Goal: Information Seeking & Learning: Learn about a topic

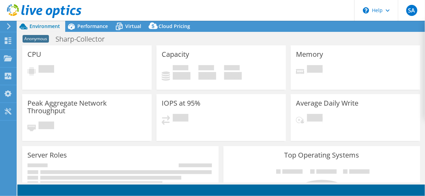
select select "USD"
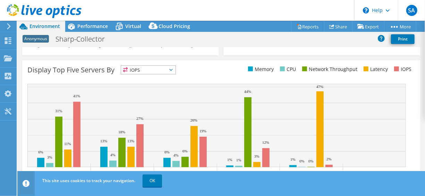
scroll to position [293, 0]
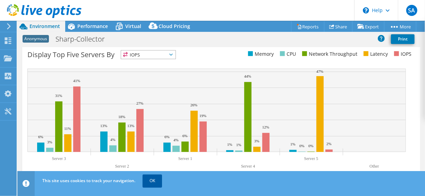
click at [156, 181] on link "OK" at bounding box center [151, 181] width 19 height 12
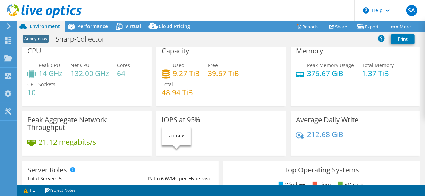
scroll to position [0, 0]
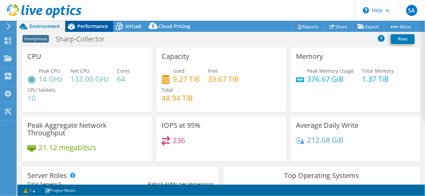
click at [93, 27] on span "Performance" at bounding box center [92, 26] width 31 height 7
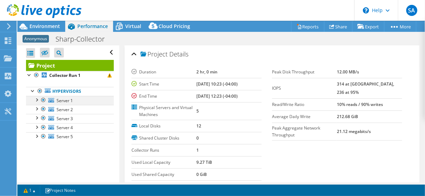
click at [39, 98] on div at bounding box center [36, 99] width 7 height 7
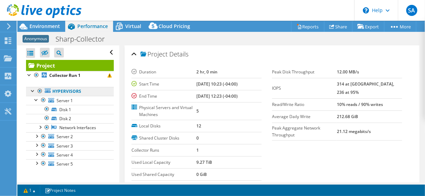
click at [68, 93] on link "Hypervisors" at bounding box center [70, 91] width 88 height 9
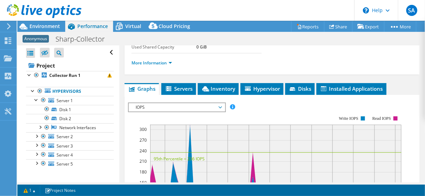
scroll to position [139, 0]
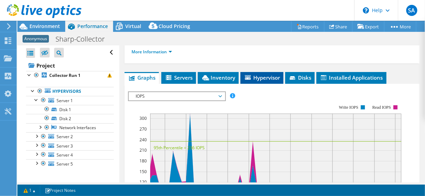
click at [258, 74] on span "Hypervisor" at bounding box center [262, 77] width 36 height 7
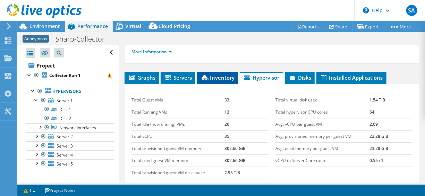
click at [219, 79] on span "Inventory" at bounding box center [217, 77] width 34 height 7
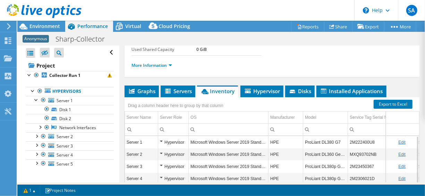
scroll to position [104, 0]
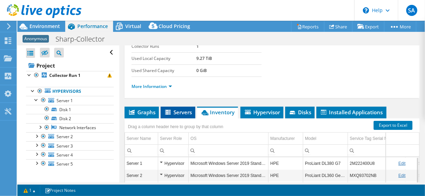
click at [179, 113] on span "Servers" at bounding box center [178, 112] width 28 height 7
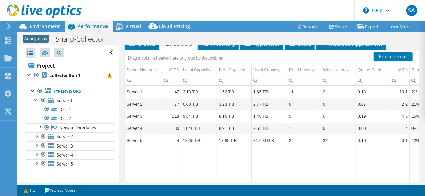
scroll to position [173, 0]
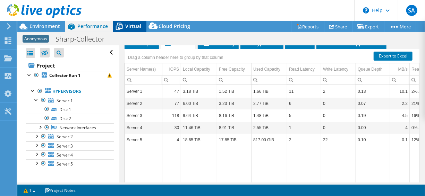
click at [132, 27] on span "Virtual" at bounding box center [133, 26] width 16 height 7
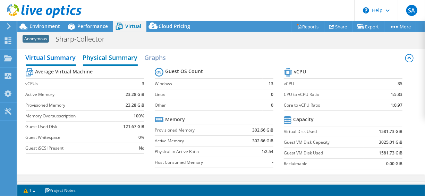
click at [119, 61] on h2 "Physical Summary" at bounding box center [110, 58] width 55 height 15
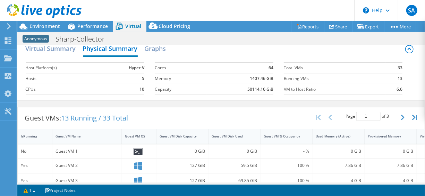
scroll to position [0, 0]
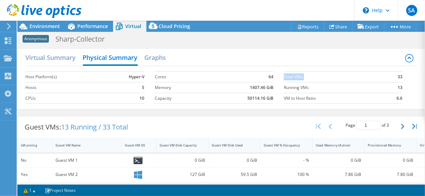
drag, startPoint x: 393, startPoint y: 76, endPoint x: 399, endPoint y: 77, distance: 5.6
click at [399, 77] on section "Total VMs 33 Running VMs 13 VM to Host Ratio 6.6" at bounding box center [348, 88] width 129 height 40
click at [397, 123] on button "button" at bounding box center [403, 126] width 12 height 13
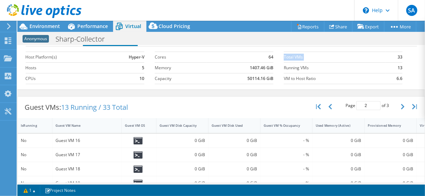
scroll to position [19, 0]
click at [397, 107] on button "button" at bounding box center [403, 107] width 12 height 13
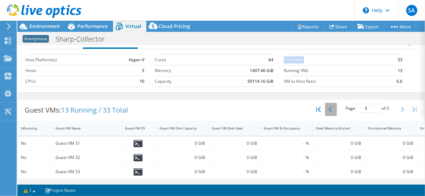
click at [328, 107] on icon "button" at bounding box center [329, 110] width 3 height 6
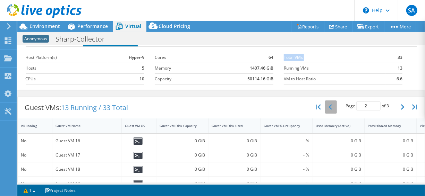
click at [328, 105] on icon "button" at bounding box center [329, 107] width 3 height 6
type input "1"
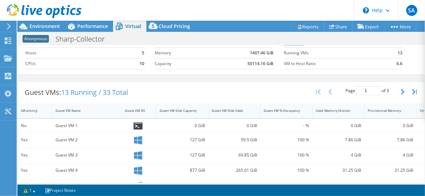
scroll to position [0, 0]
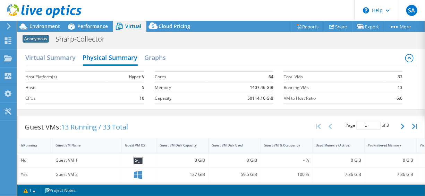
click at [267, 105] on section "Cores 64 Memory 1407.46 GiB Capacity 50114.16 GiB" at bounding box center [219, 88] width 129 height 40
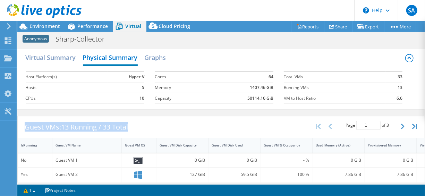
drag, startPoint x: 137, startPoint y: 124, endPoint x: 26, endPoint y: 128, distance: 111.3
click at [26, 128] on div "Guest VMs: 13 Running / 33 Total" at bounding box center [76, 126] width 117 height 21
copy div "Guest VMs: 13 Running / 33 Total"
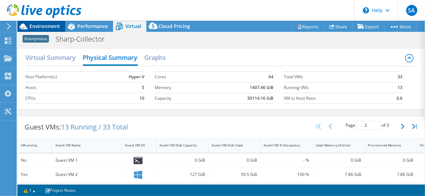
click at [51, 26] on span "Environment" at bounding box center [44, 26] width 31 height 7
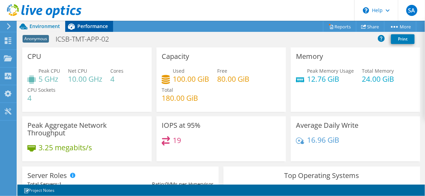
click at [97, 25] on span "Performance" at bounding box center [92, 26] width 31 height 7
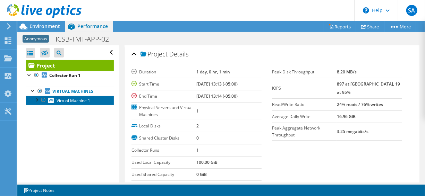
click at [77, 101] on span "Virtual Machine 1" at bounding box center [74, 101] width 34 height 6
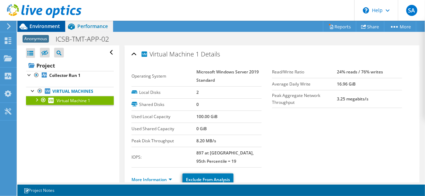
click at [38, 25] on span "Environment" at bounding box center [44, 26] width 31 height 7
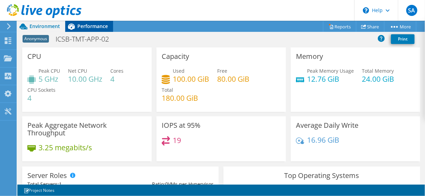
click at [78, 27] on span "Performance" at bounding box center [92, 26] width 31 height 7
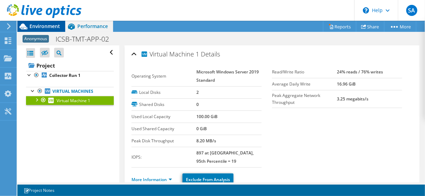
click at [39, 27] on span "Environment" at bounding box center [44, 26] width 31 height 7
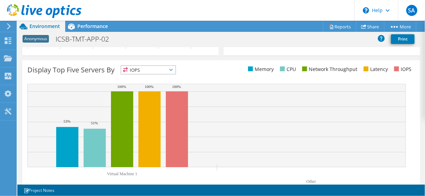
scroll to position [293, 0]
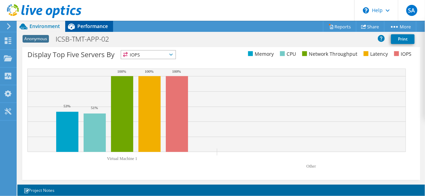
click at [88, 28] on span "Performance" at bounding box center [92, 26] width 31 height 7
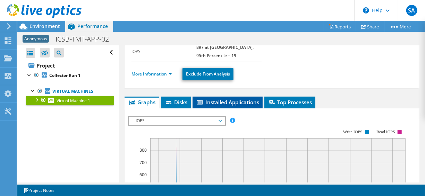
scroll to position [104, 0]
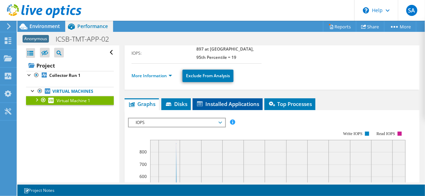
click at [222, 102] on span "Installed Applications" at bounding box center [227, 104] width 63 height 7
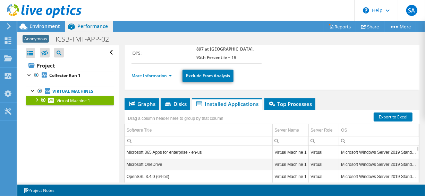
scroll to position [69, 0]
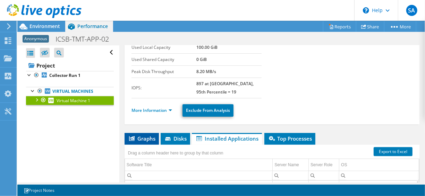
click at [150, 136] on span "Graphs" at bounding box center [141, 138] width 27 height 7
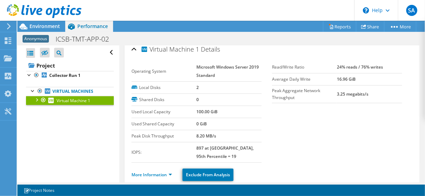
scroll to position [0, 0]
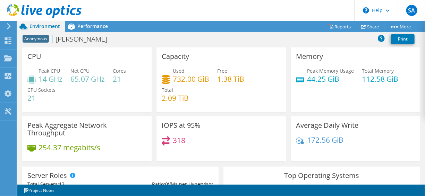
click at [66, 41] on h1 "Roher" at bounding box center [85, 39] width 66 height 8
click at [74, 51] on div "CPU Peak CPU 14 GHz Net CPU 65.07 GHz Cores 21 CPU Sockets 21" at bounding box center [86, 79] width 129 height 64
click at [83, 29] on div "Performance" at bounding box center [89, 26] width 48 height 11
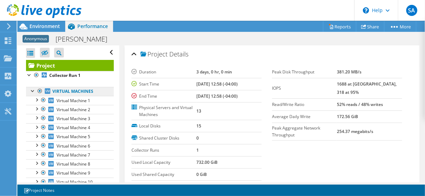
click at [76, 89] on link "Virtual Machines" at bounding box center [70, 91] width 88 height 9
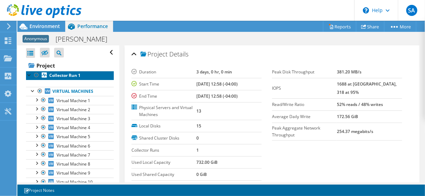
click at [78, 76] on b "Collector Run 1" at bounding box center [64, 75] width 31 height 6
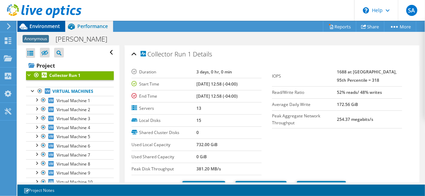
click at [44, 28] on span "Environment" at bounding box center [44, 26] width 31 height 7
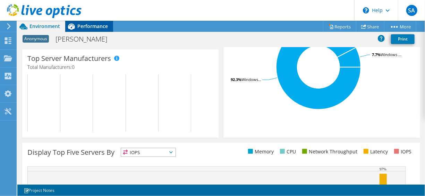
scroll to position [173, 0]
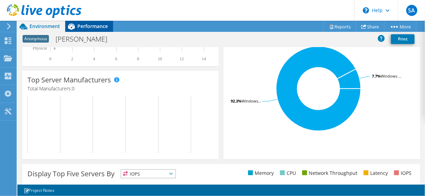
click at [104, 26] on span "Performance" at bounding box center [92, 26] width 31 height 7
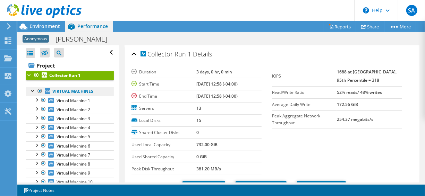
click at [90, 93] on link "Virtual Machines" at bounding box center [70, 91] width 88 height 9
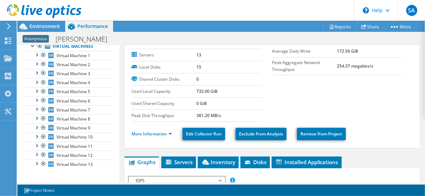
scroll to position [52, 0]
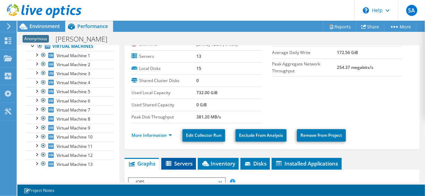
click at [185, 160] on span "Servers" at bounding box center [179, 163] width 28 height 7
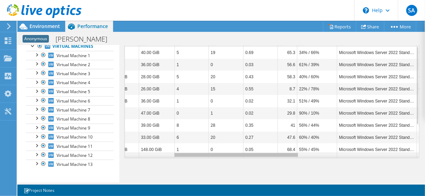
scroll to position [0, 168]
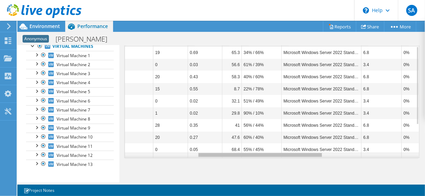
drag, startPoint x: 228, startPoint y: 155, endPoint x: 305, endPoint y: 153, distance: 76.3
click at [305, 153] on body "SA End User Suresh Arora suresh.arora@connection.com Connection My Profile Log …" at bounding box center [212, 98] width 425 height 196
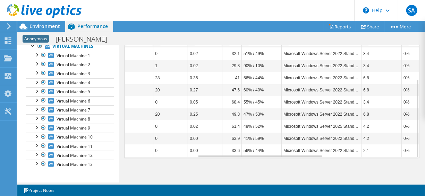
scroll to position [38, 0]
